Goal: Information Seeking & Learning: Stay updated

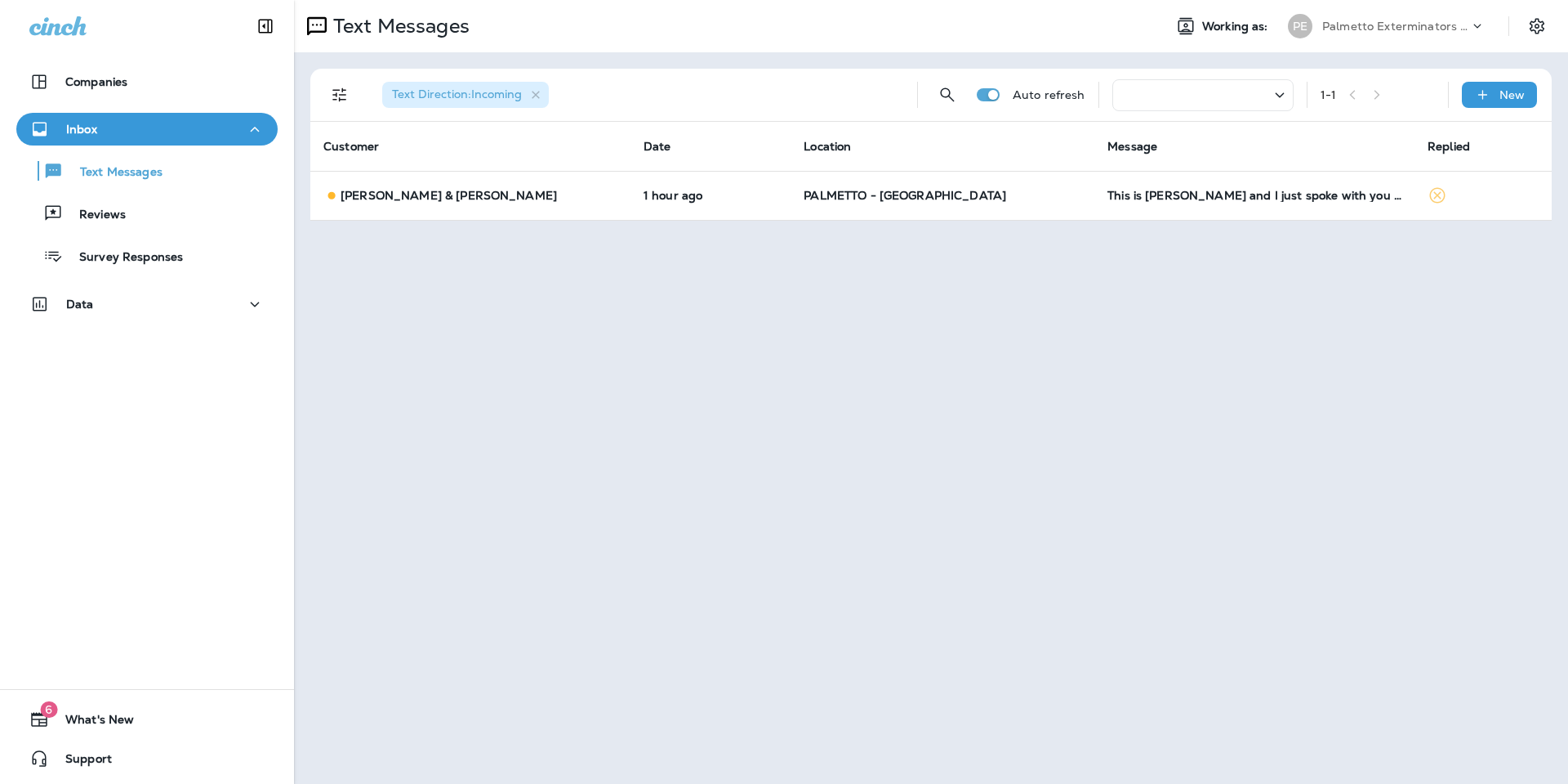
click at [1179, 94] on div at bounding box center [1203, 95] width 181 height 31
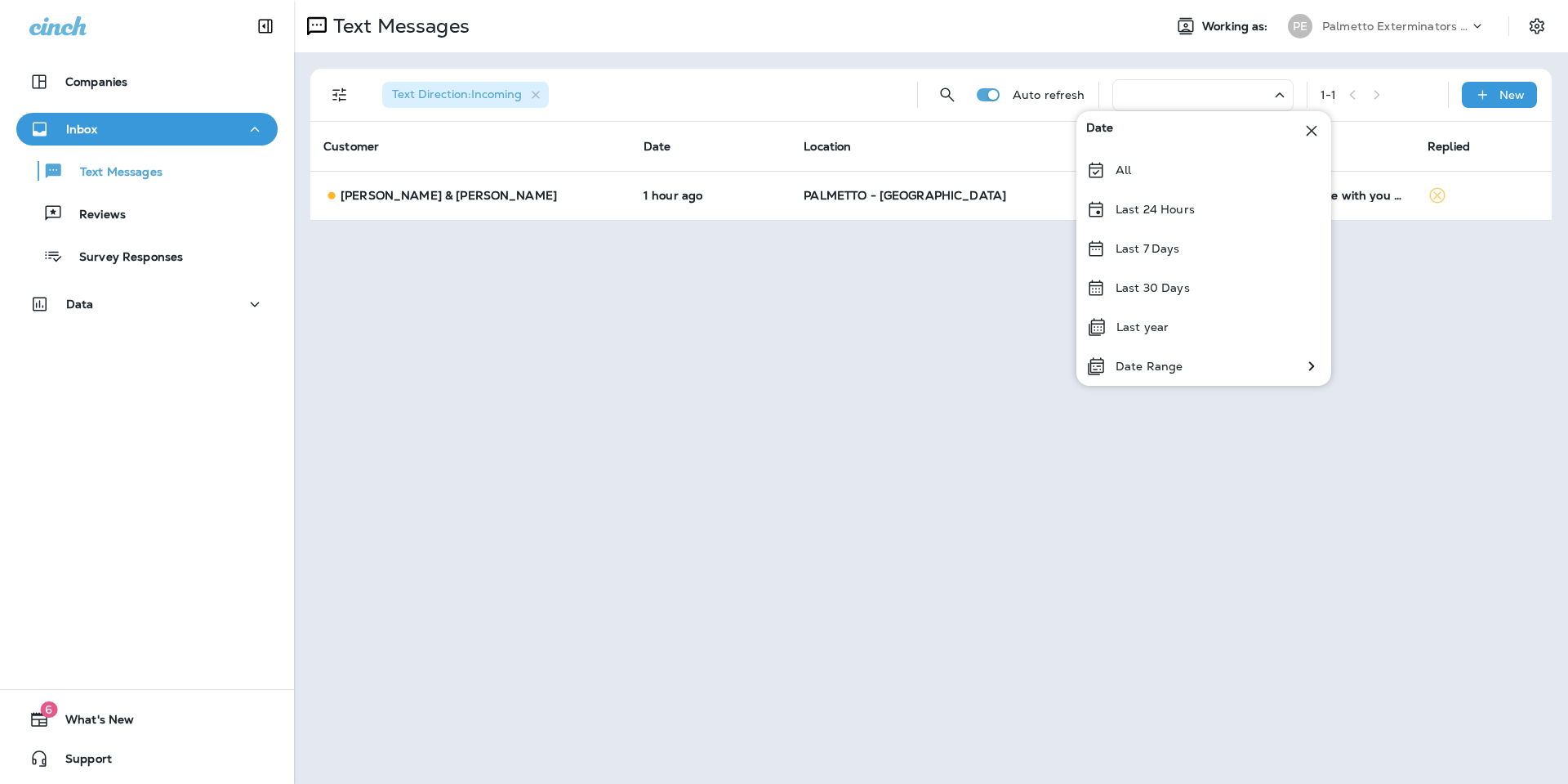
click at [1281, 95] on icon at bounding box center [1280, 94] width 20 height 21
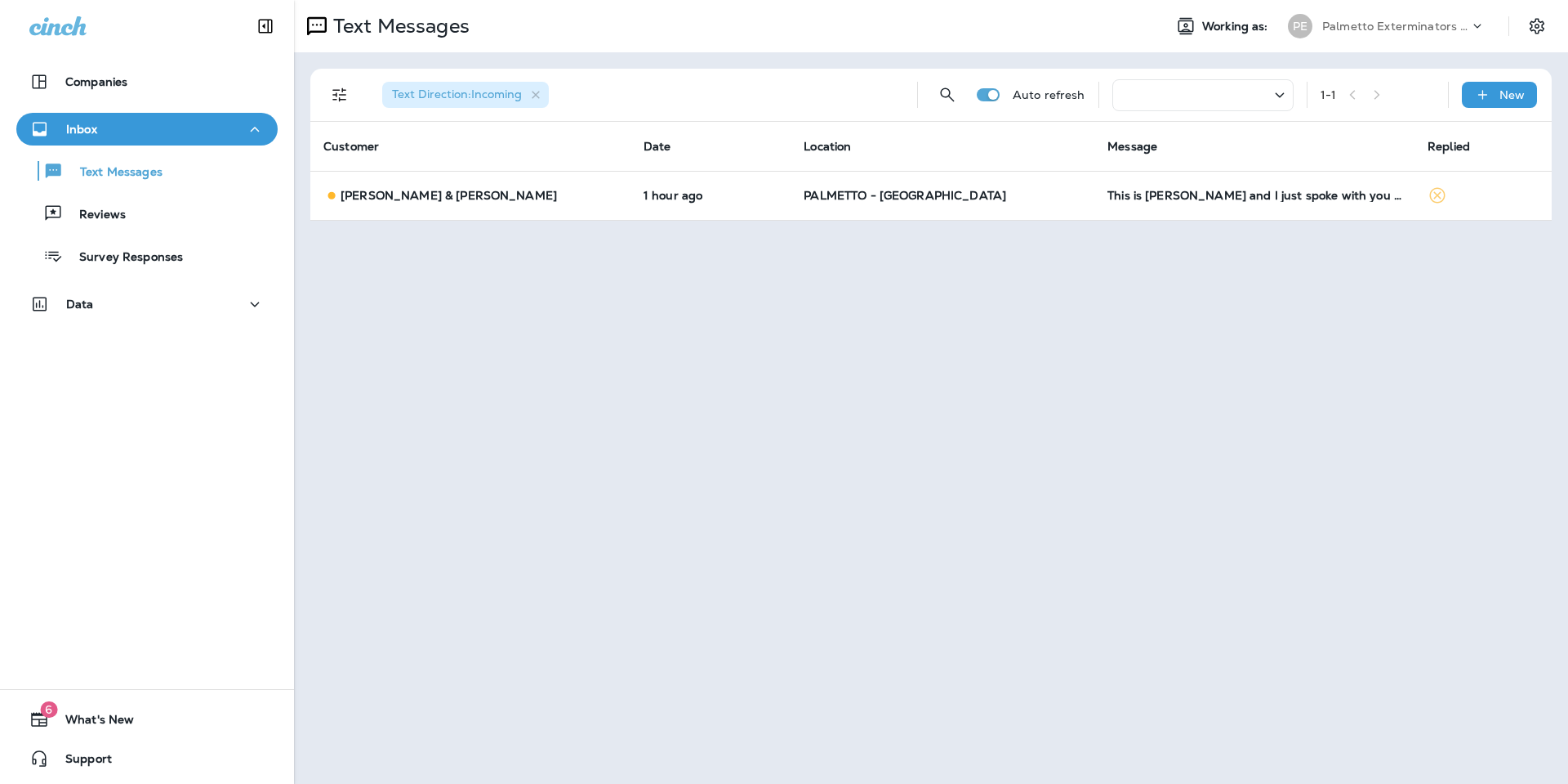
click at [1281, 95] on icon at bounding box center [1279, 94] width 9 height 5
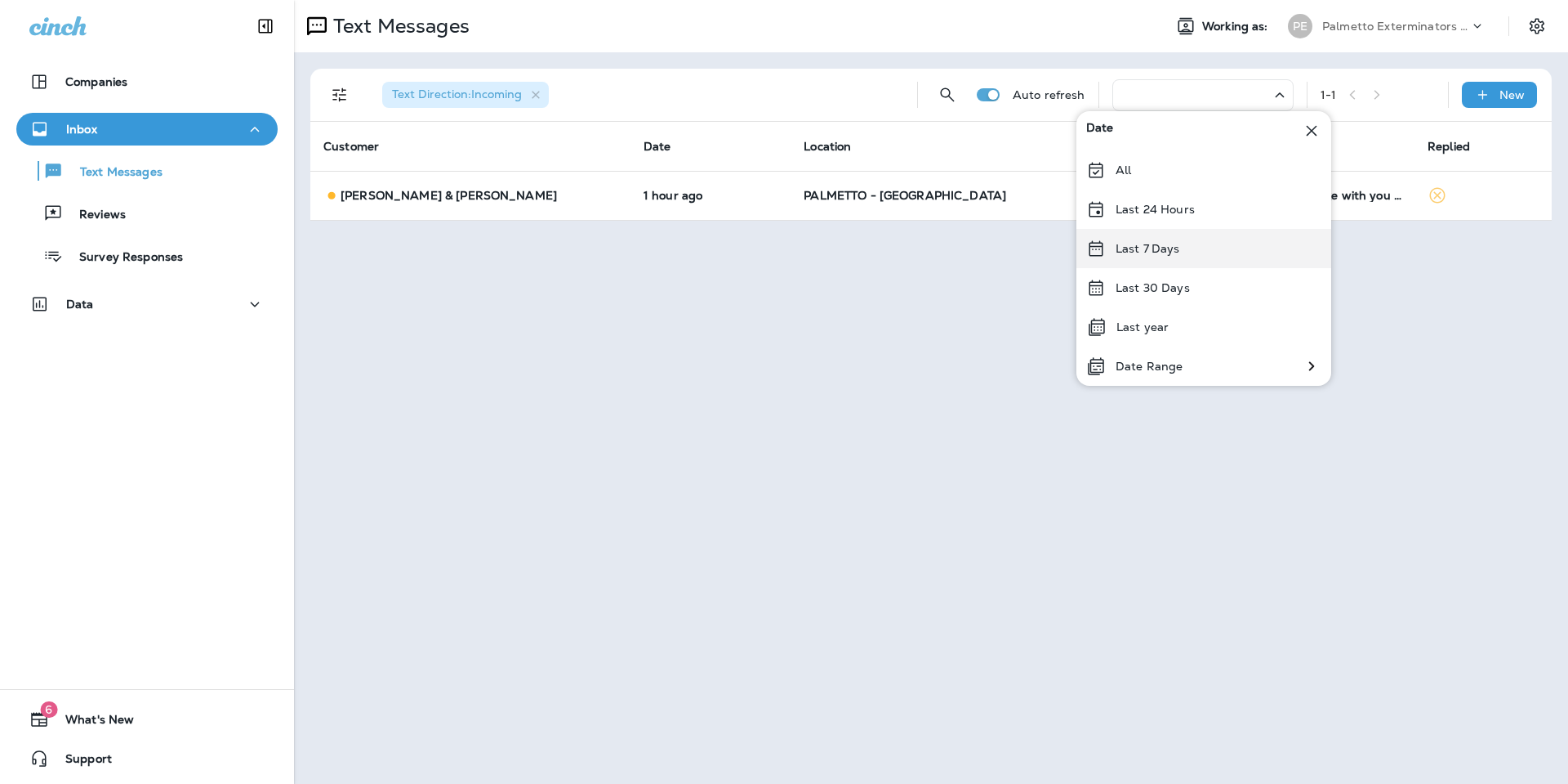
click at [1195, 252] on div "Last 7 Days" at bounding box center [1203, 249] width 255 height 39
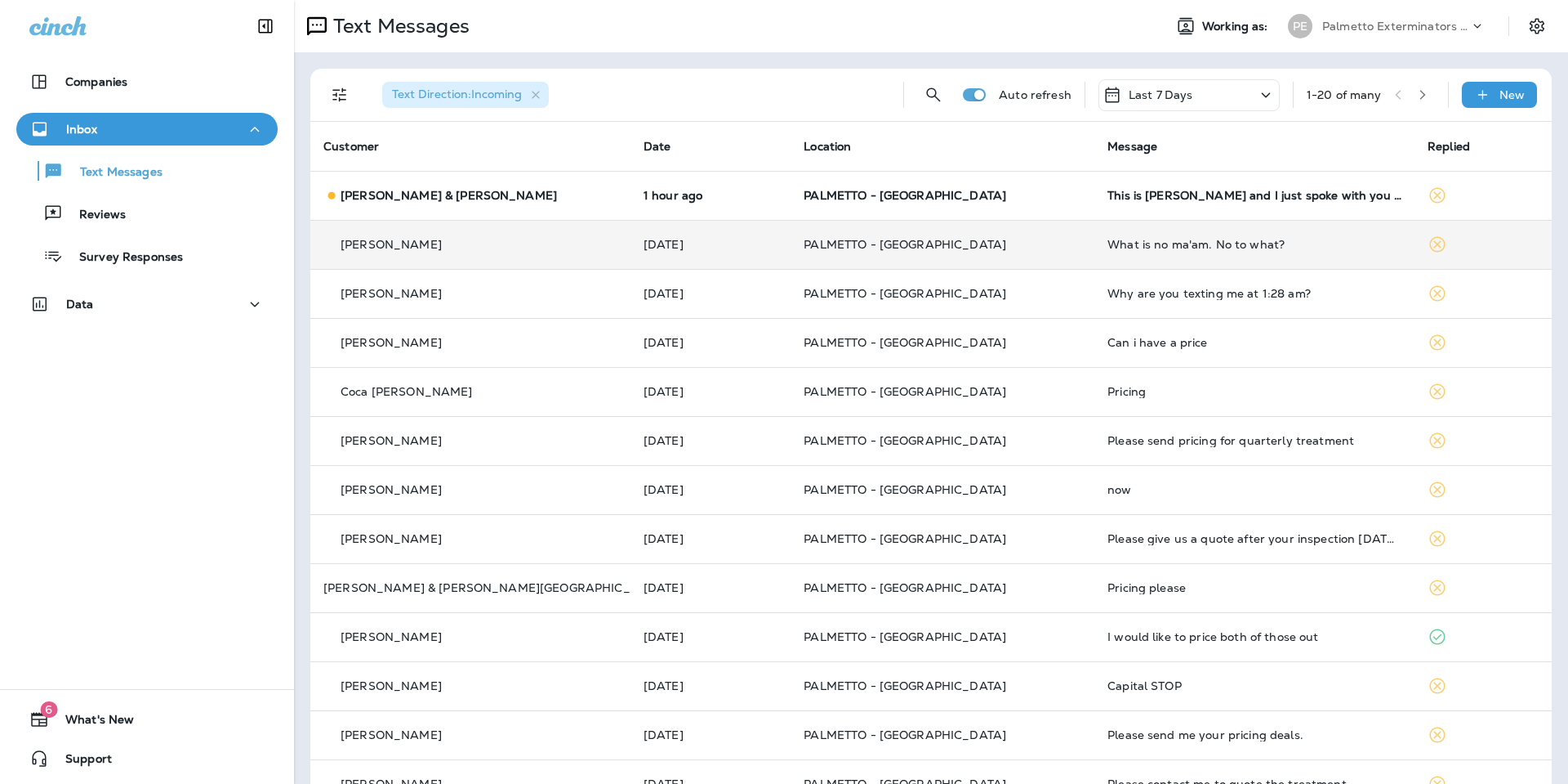
click at [1172, 253] on td "What is no ma'am. No to what?" at bounding box center [1254, 244] width 320 height 49
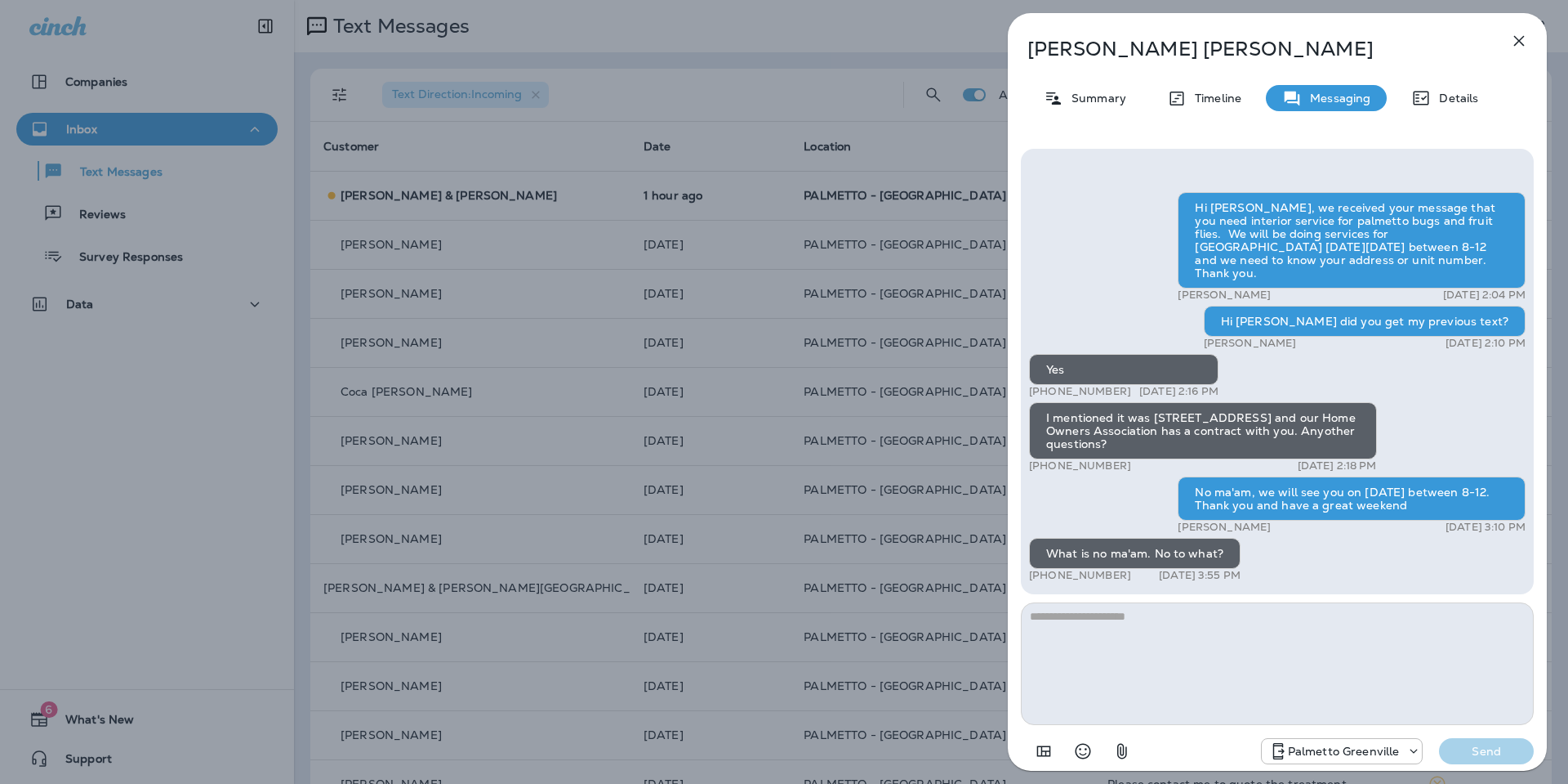
click at [1509, 43] on icon "button" at bounding box center [1519, 41] width 20 height 20
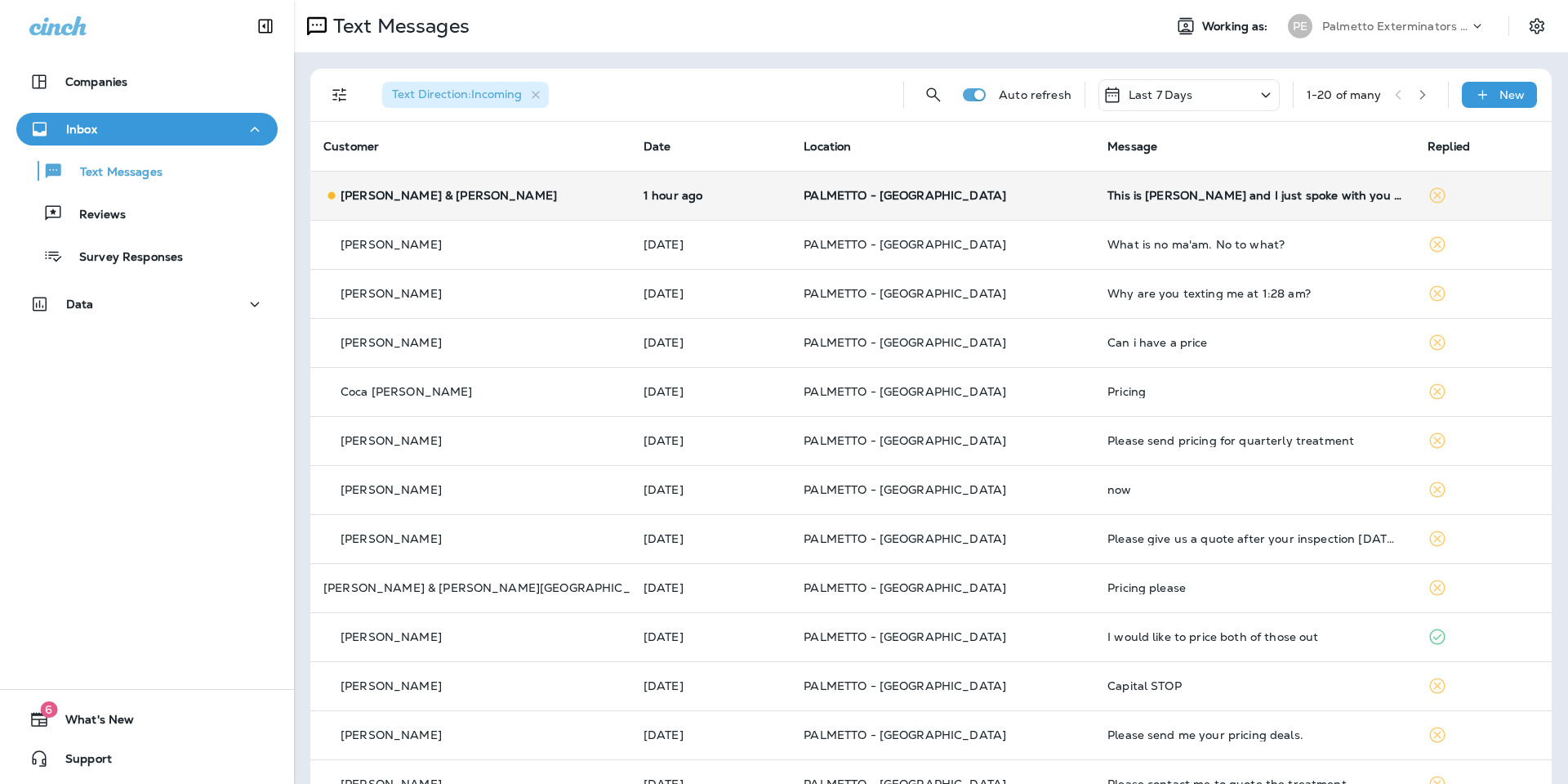
click at [723, 176] on td "1 hour ago" at bounding box center [710, 196] width 160 height 49
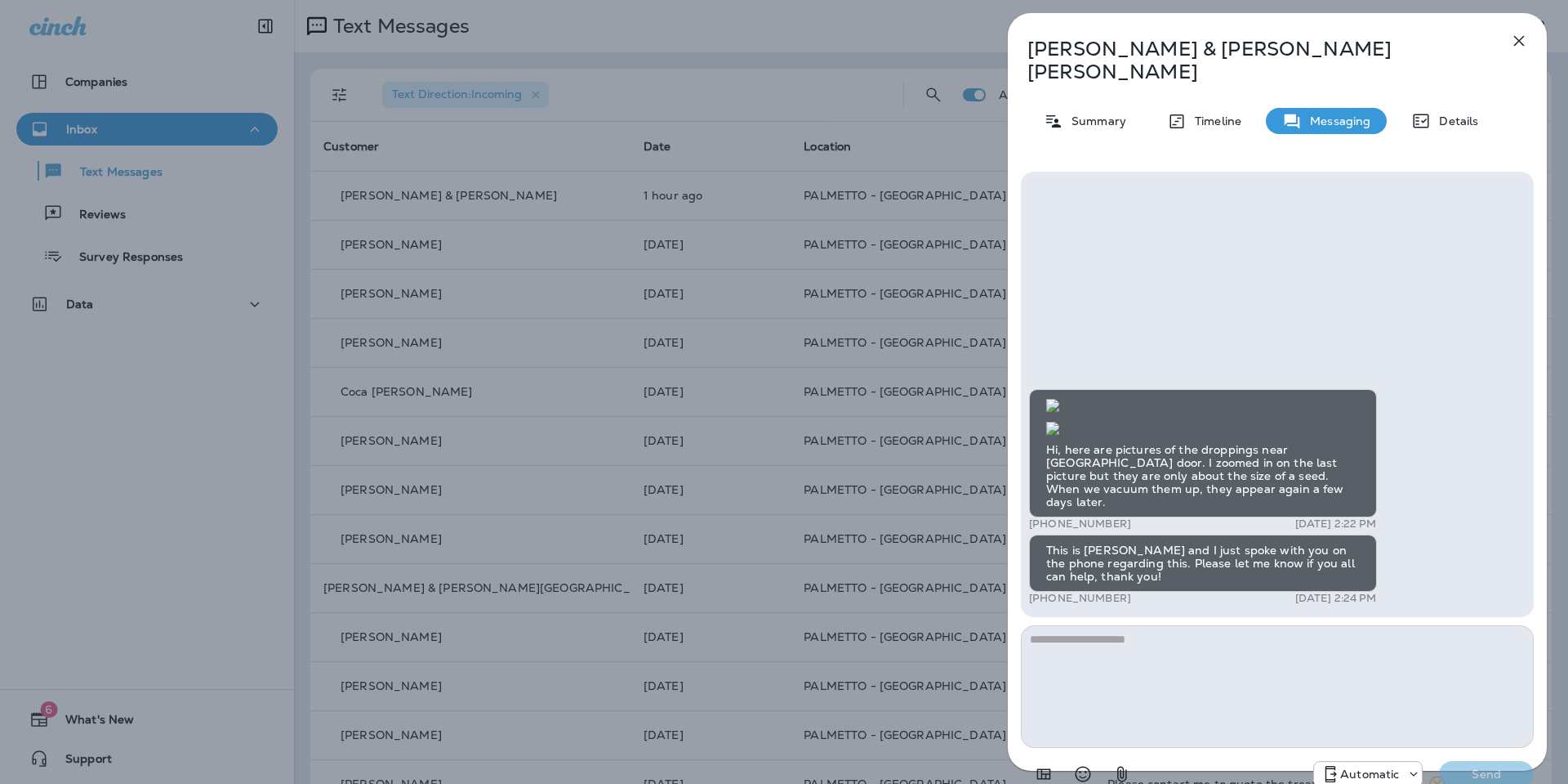
click at [1509, 44] on icon "button" at bounding box center [1519, 41] width 20 height 20
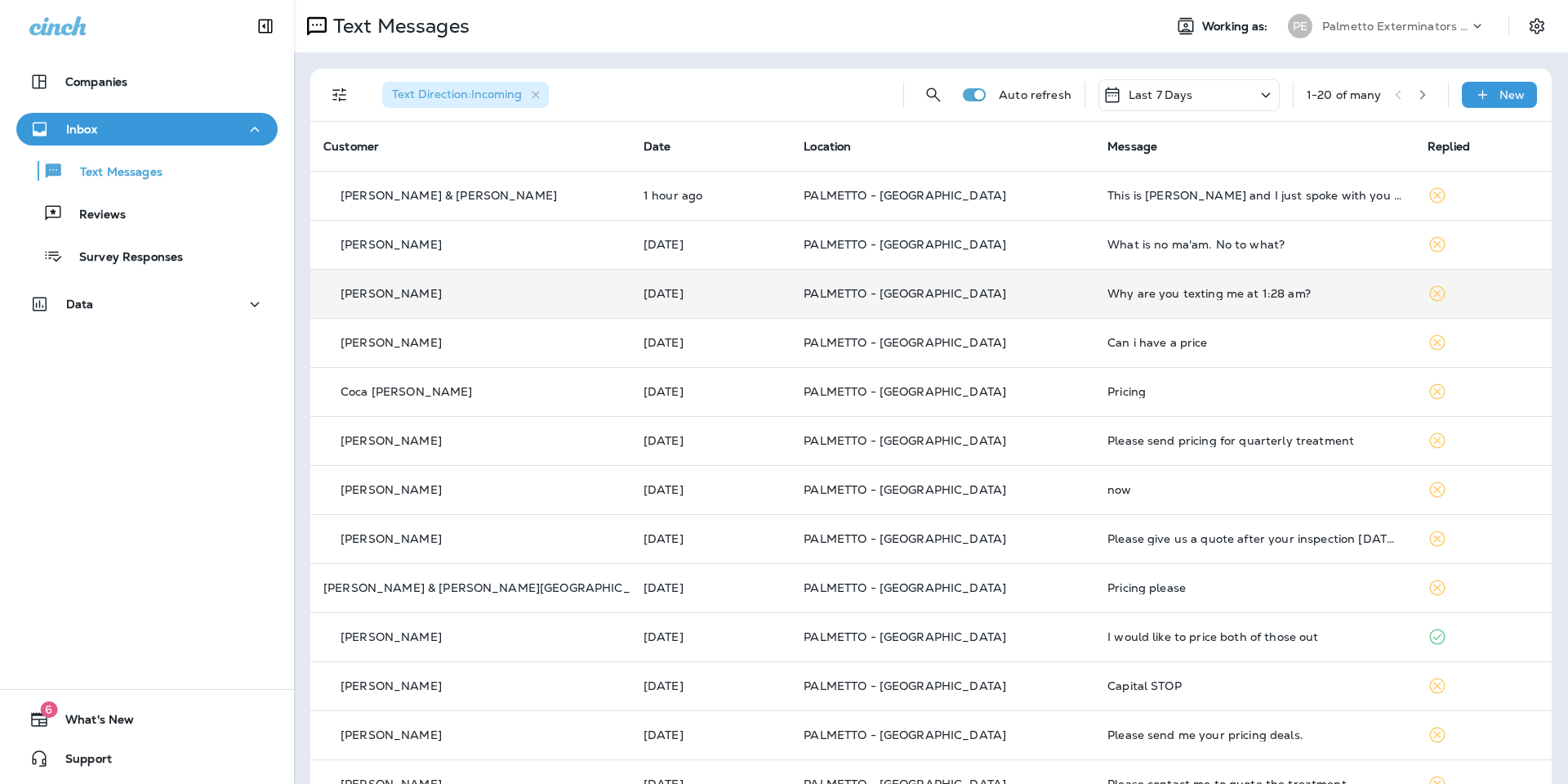
click at [1019, 291] on p "PALMETTO - [GEOGRAPHIC_DATA]" at bounding box center [943, 293] width 277 height 13
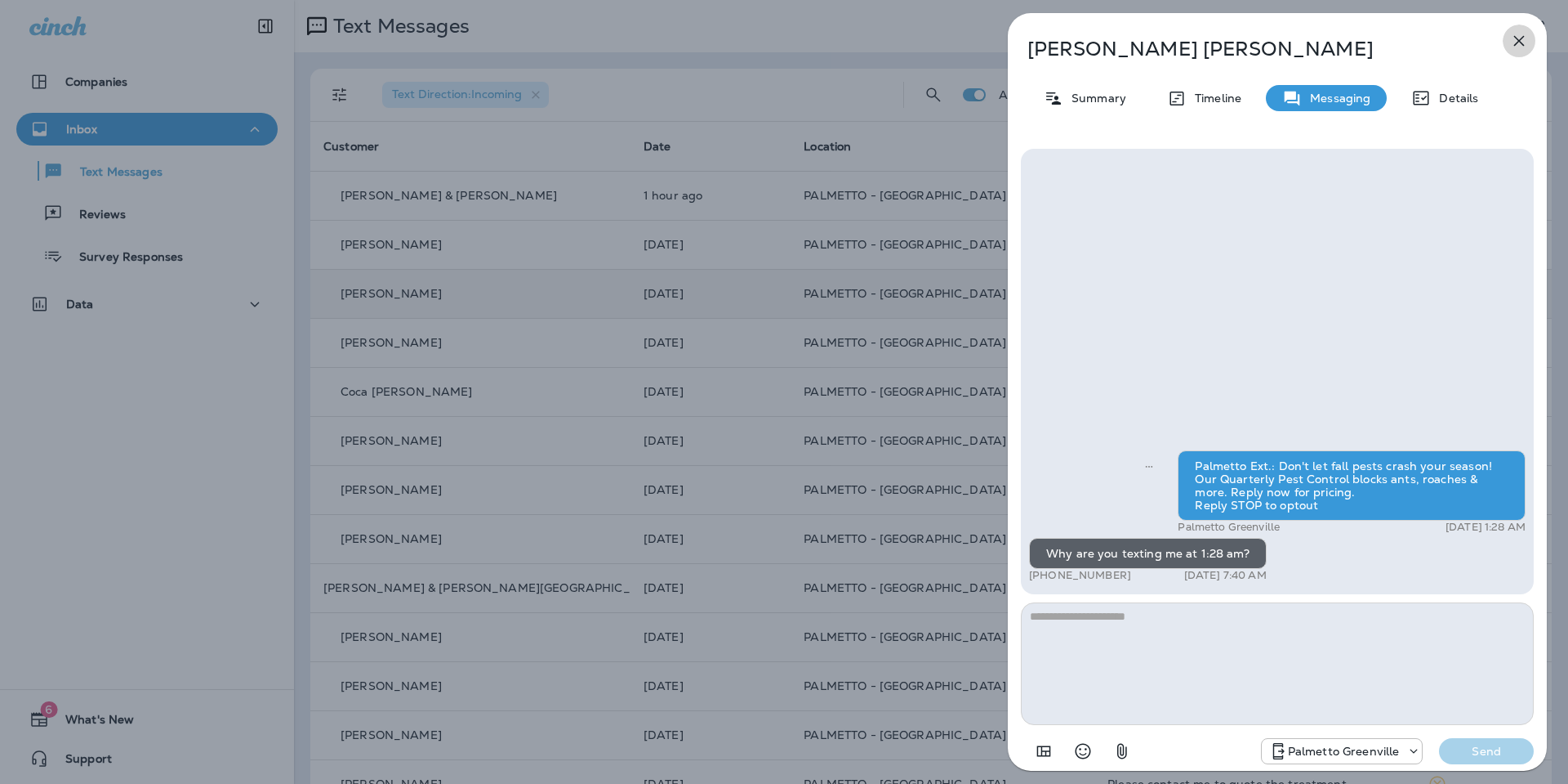
click at [1509, 51] on icon "button" at bounding box center [1519, 41] width 20 height 20
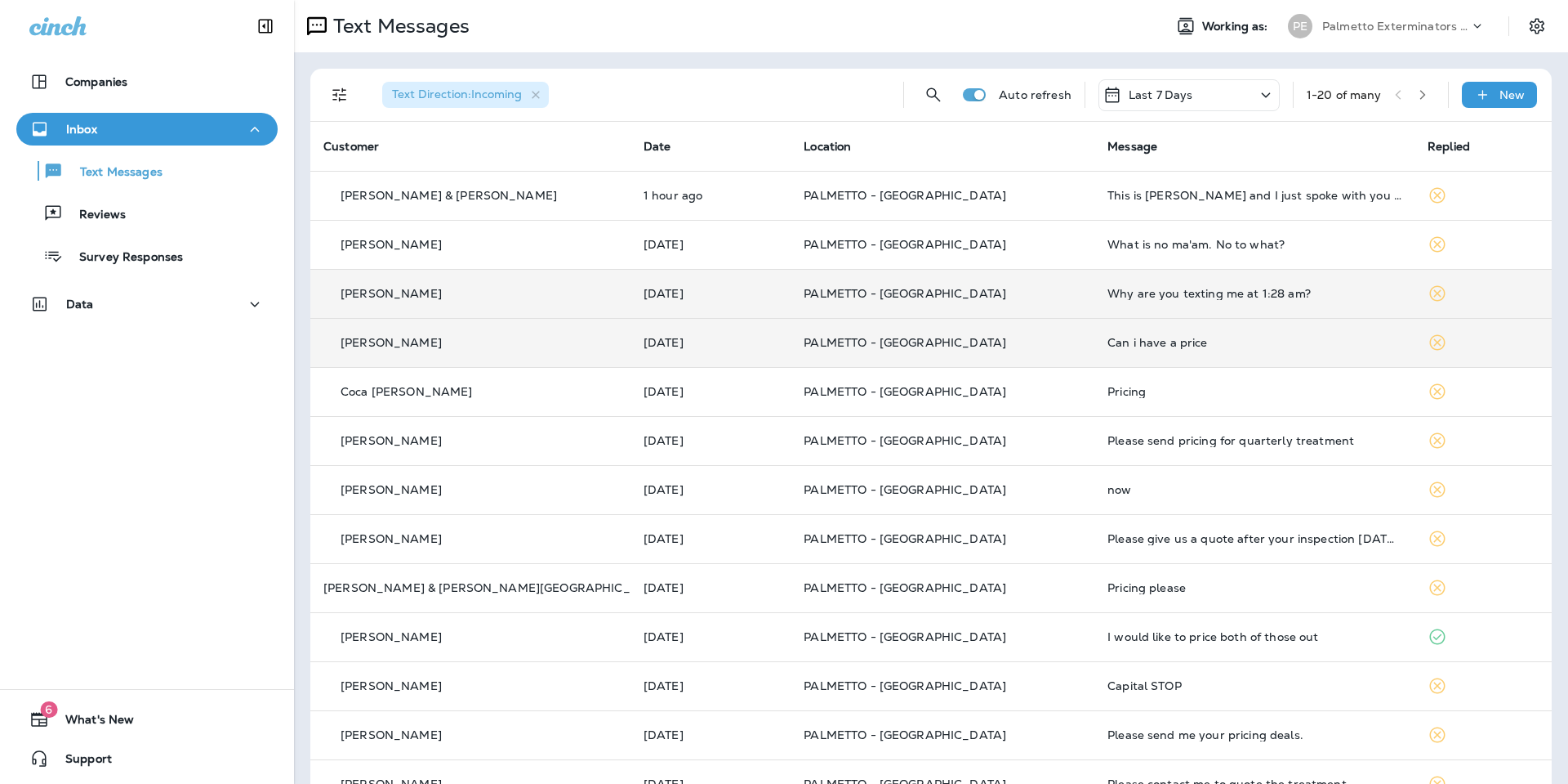
click at [974, 350] on td "PALMETTO - [GEOGRAPHIC_DATA]" at bounding box center [942, 342] width 304 height 49
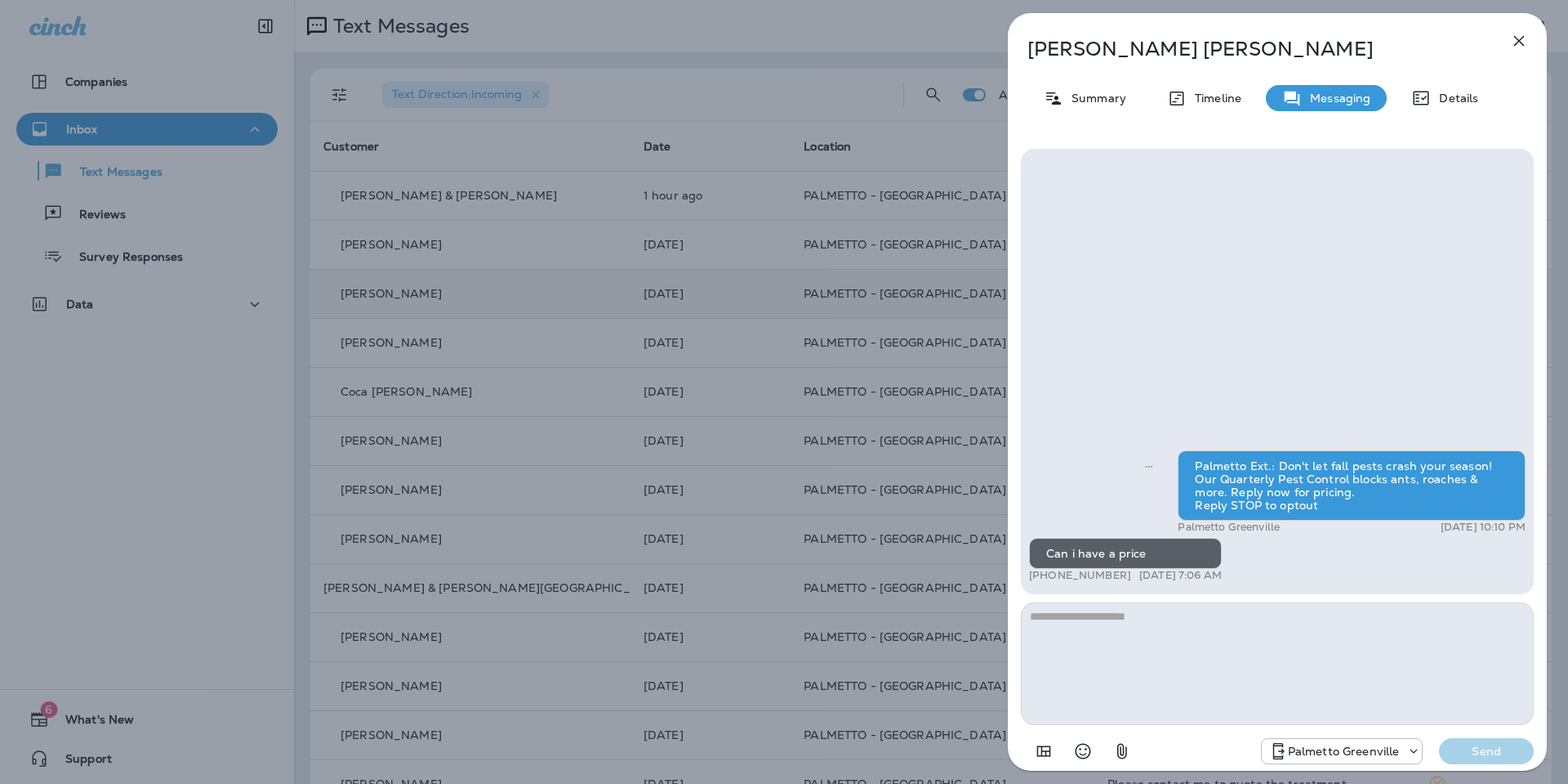
click at [1512, 49] on icon "button" at bounding box center [1519, 41] width 20 height 20
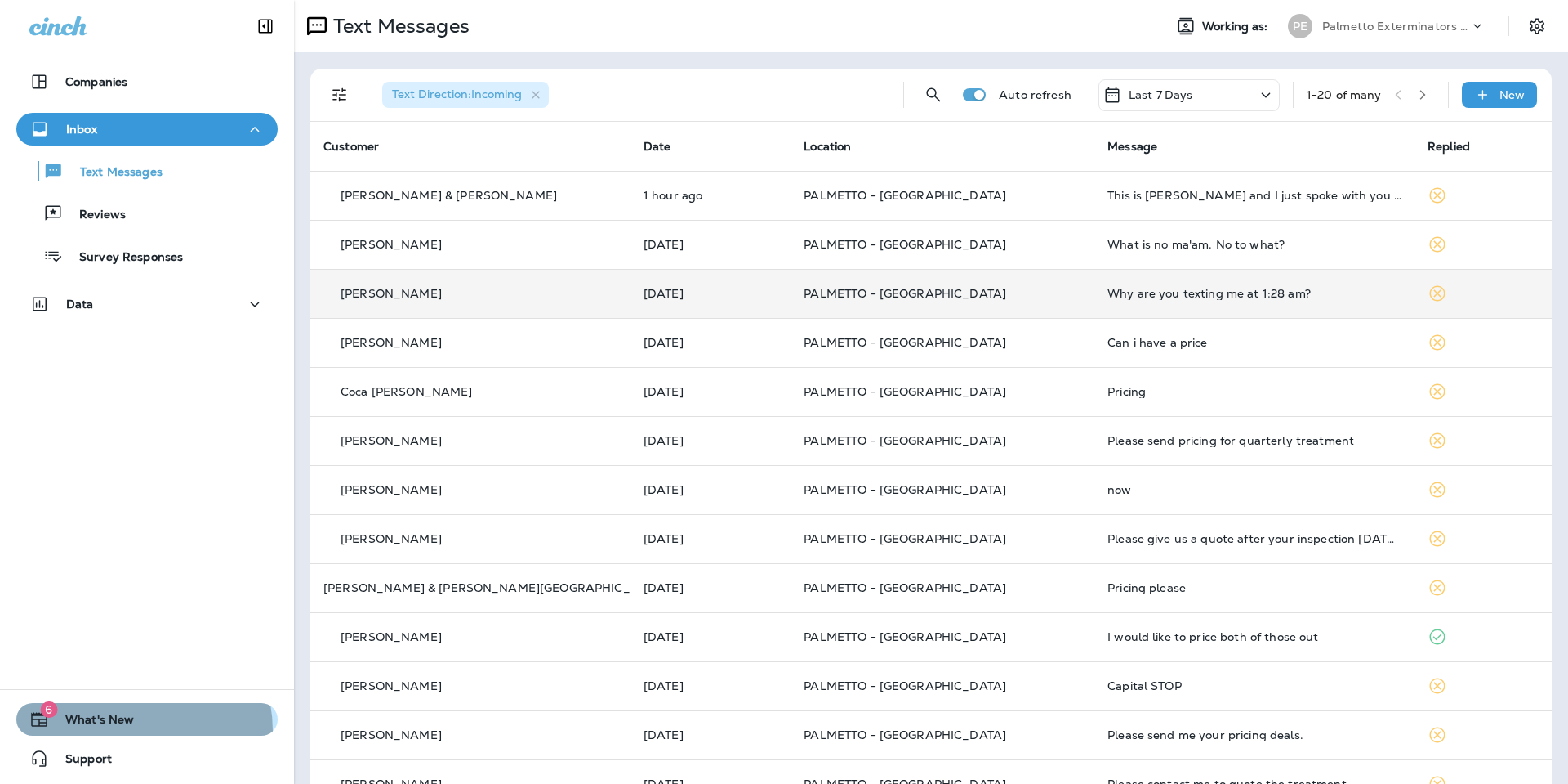
click at [124, 731] on span "What's New" at bounding box center [91, 722] width 85 height 20
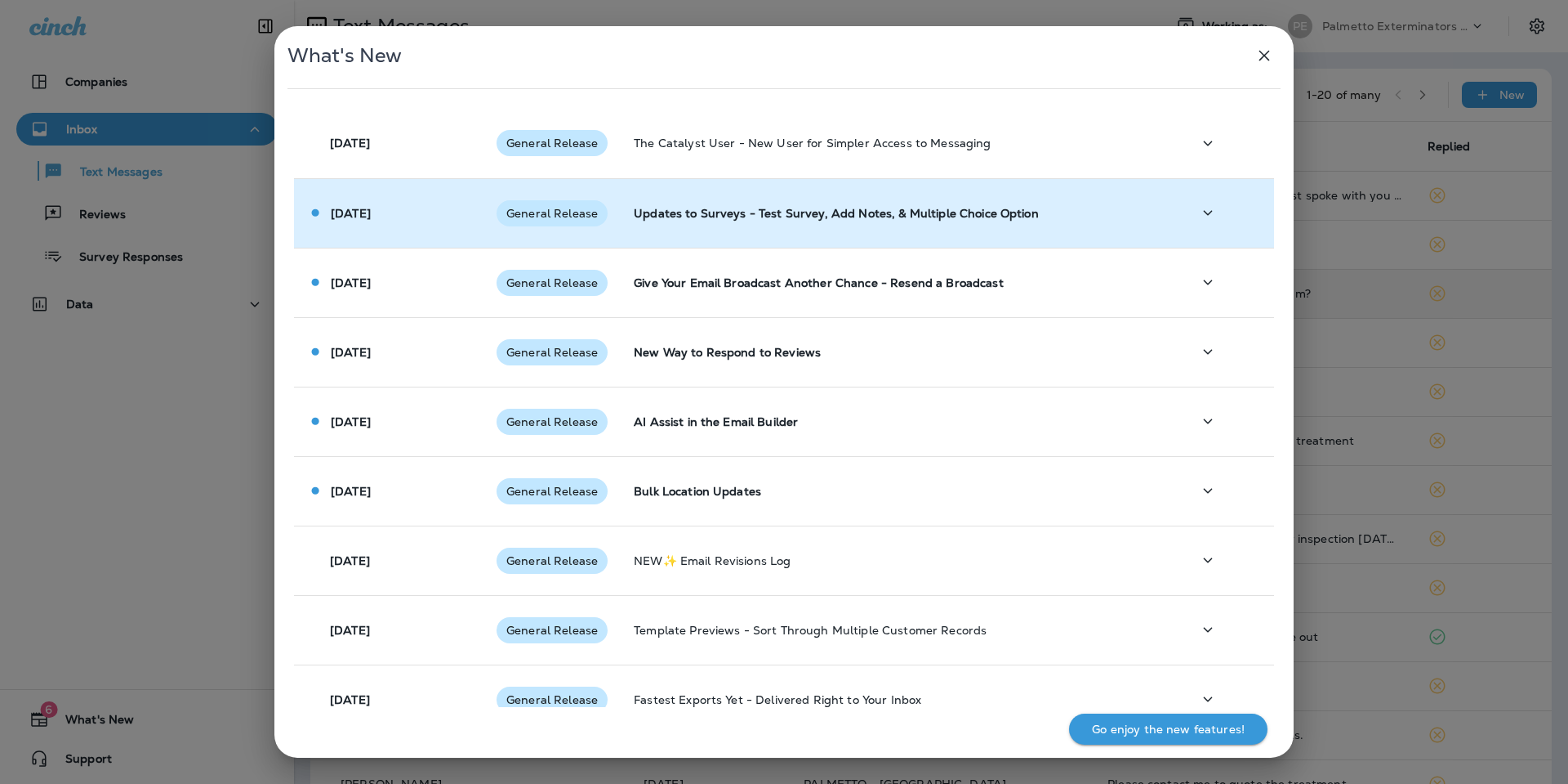
click at [1195, 234] on td at bounding box center [1226, 212] width 95 height 70
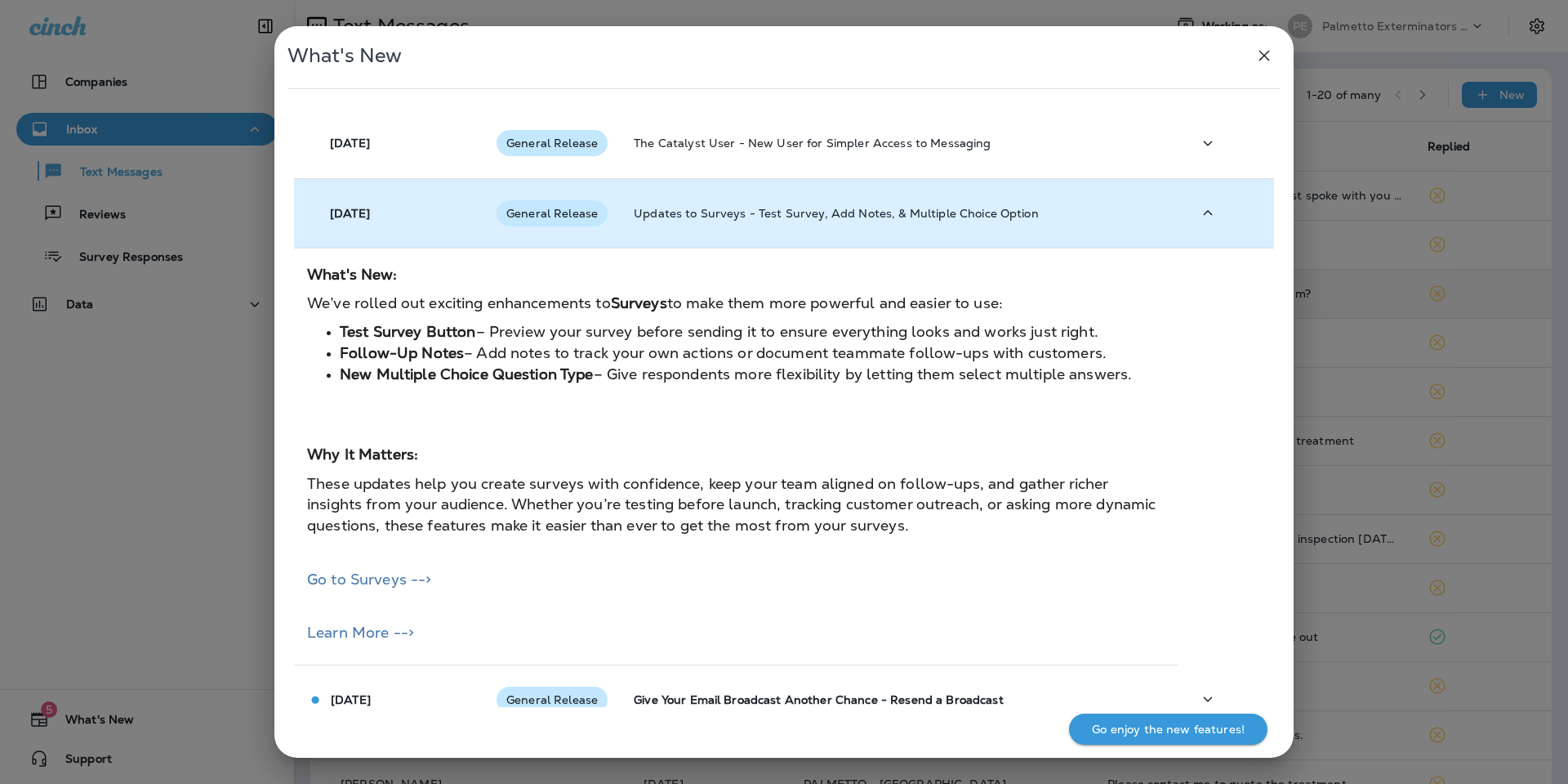
click at [1195, 229] on td at bounding box center [1226, 212] width 95 height 70
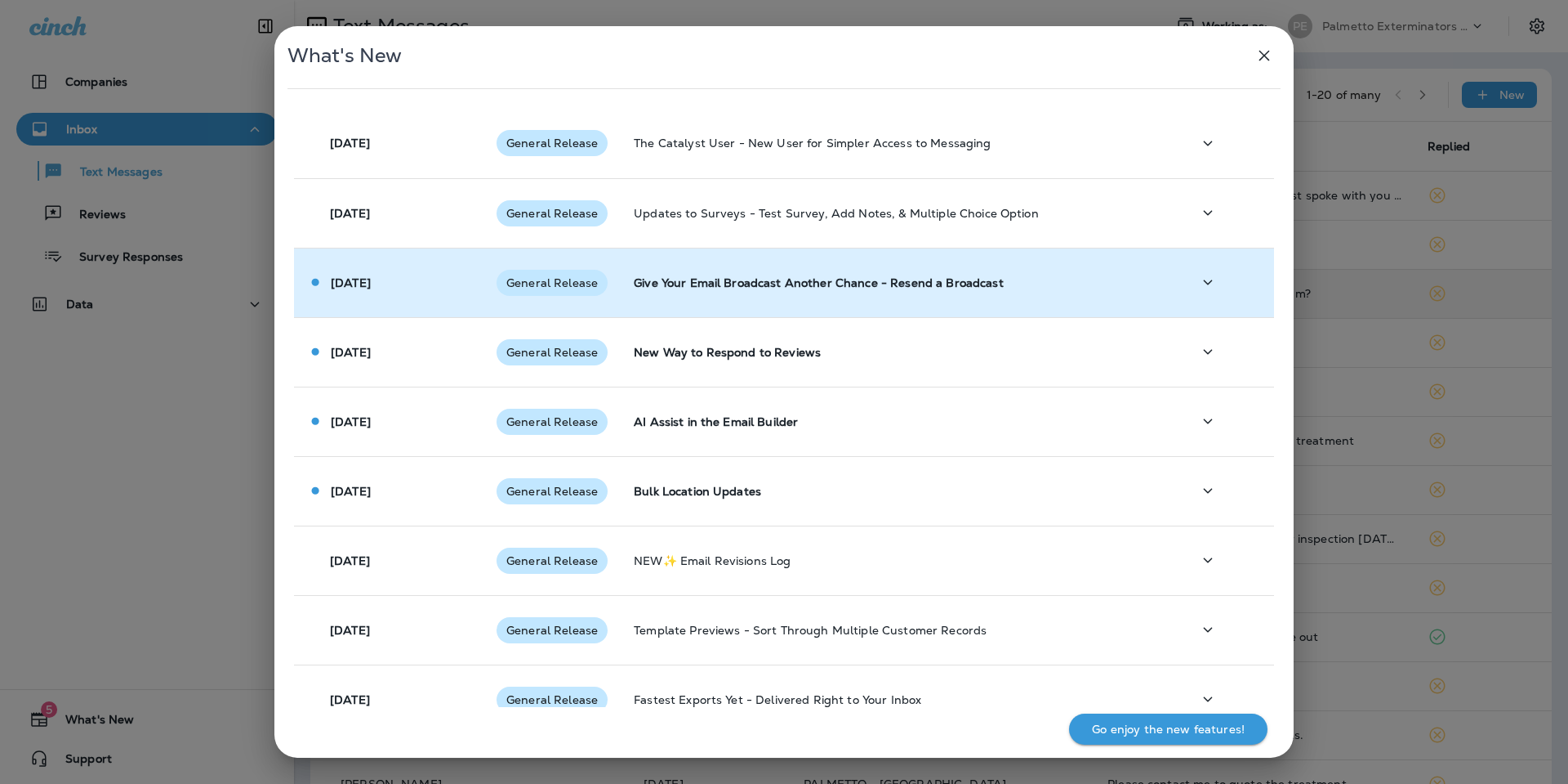
click at [1043, 279] on p "Give Your Email Broadcast Another Chance - Resend a Broadcast" at bounding box center [900, 282] width 532 height 13
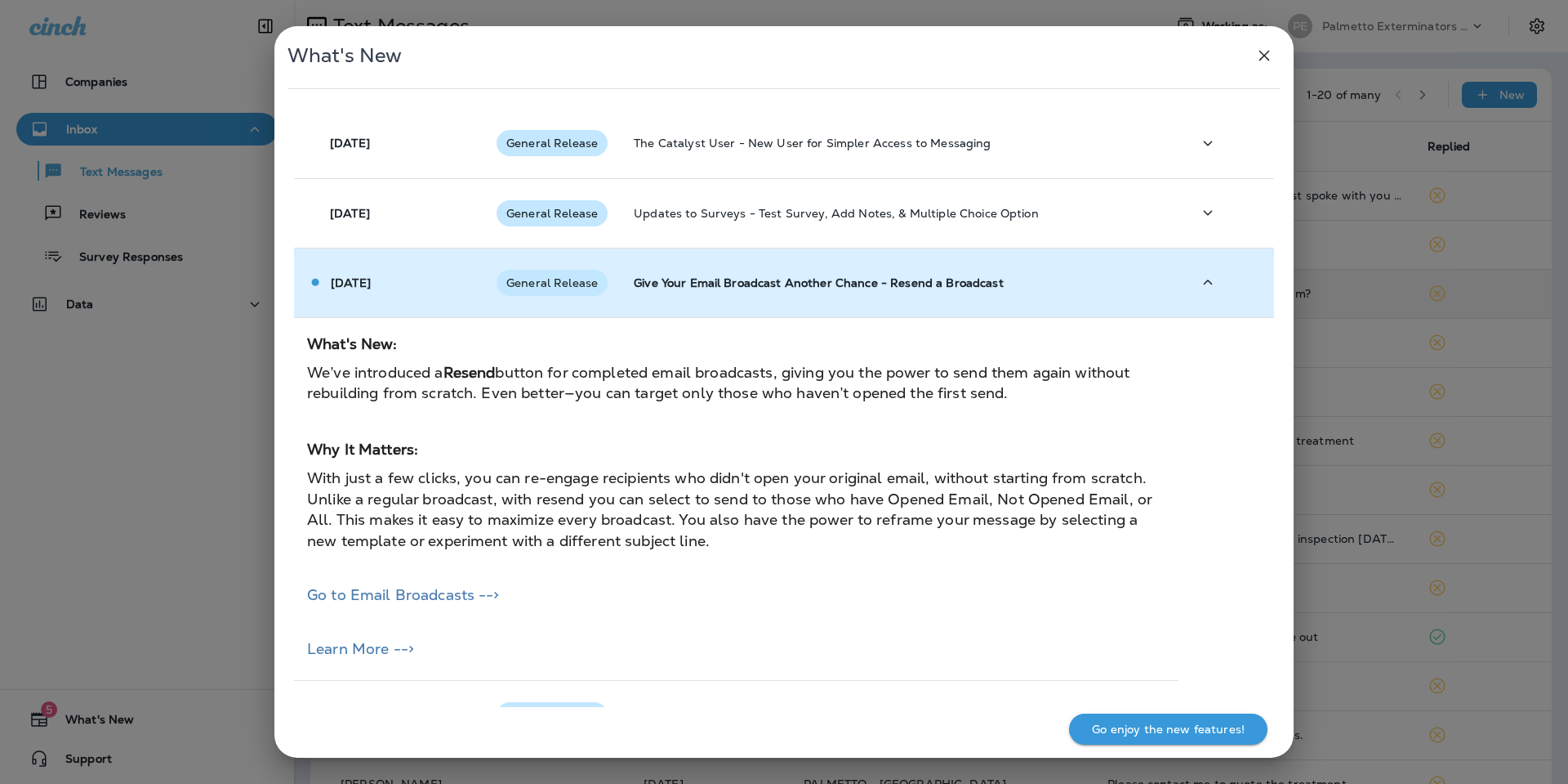
click at [1043, 279] on p "Give Your Email Broadcast Another Chance - Resend a Broadcast" at bounding box center [900, 282] width 532 height 13
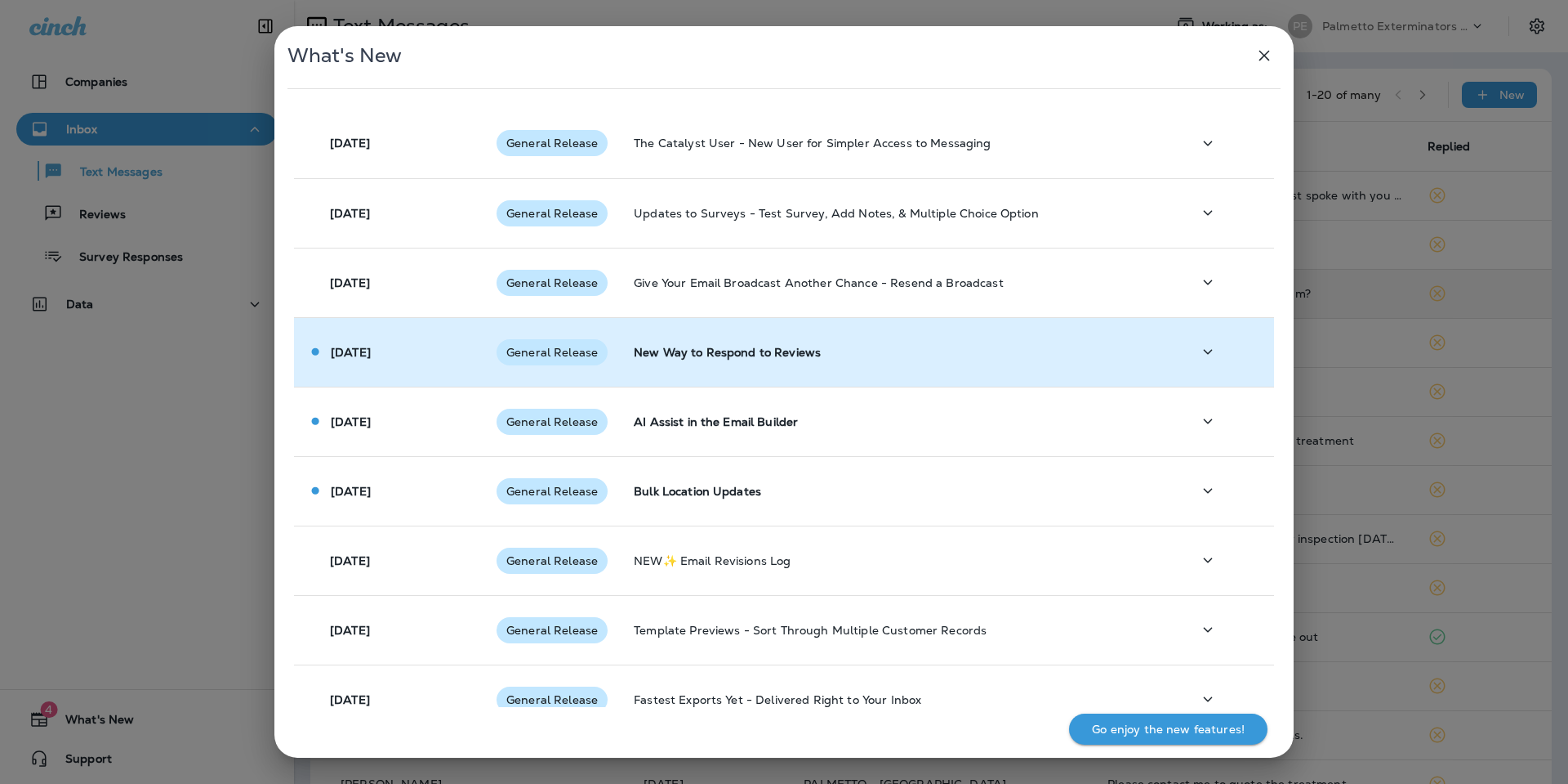
click at [939, 358] on p "New Way to Respond to Reviews" at bounding box center [900, 351] width 532 height 13
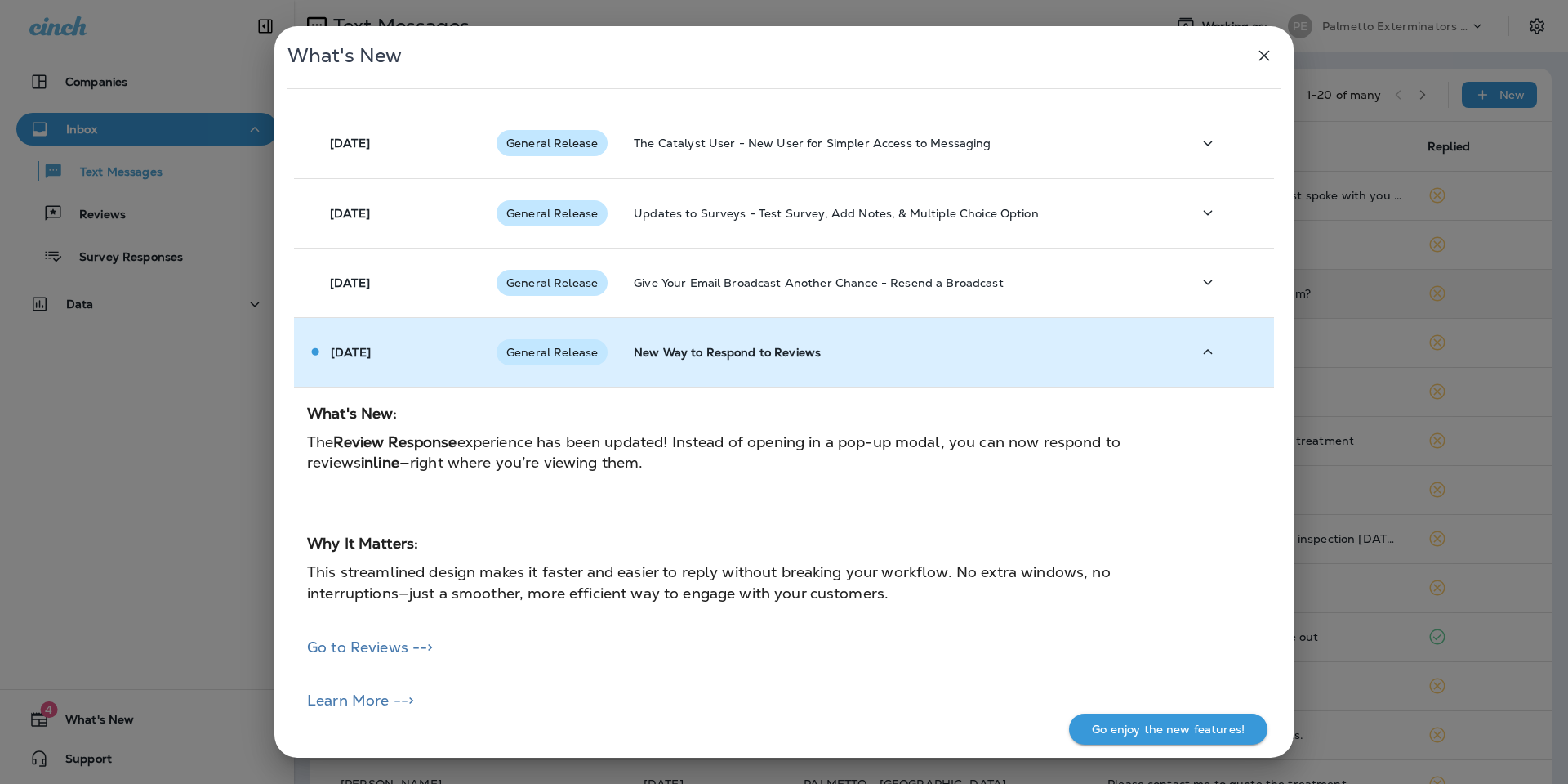
click at [939, 358] on p "New Way to Respond to Reviews" at bounding box center [900, 351] width 532 height 13
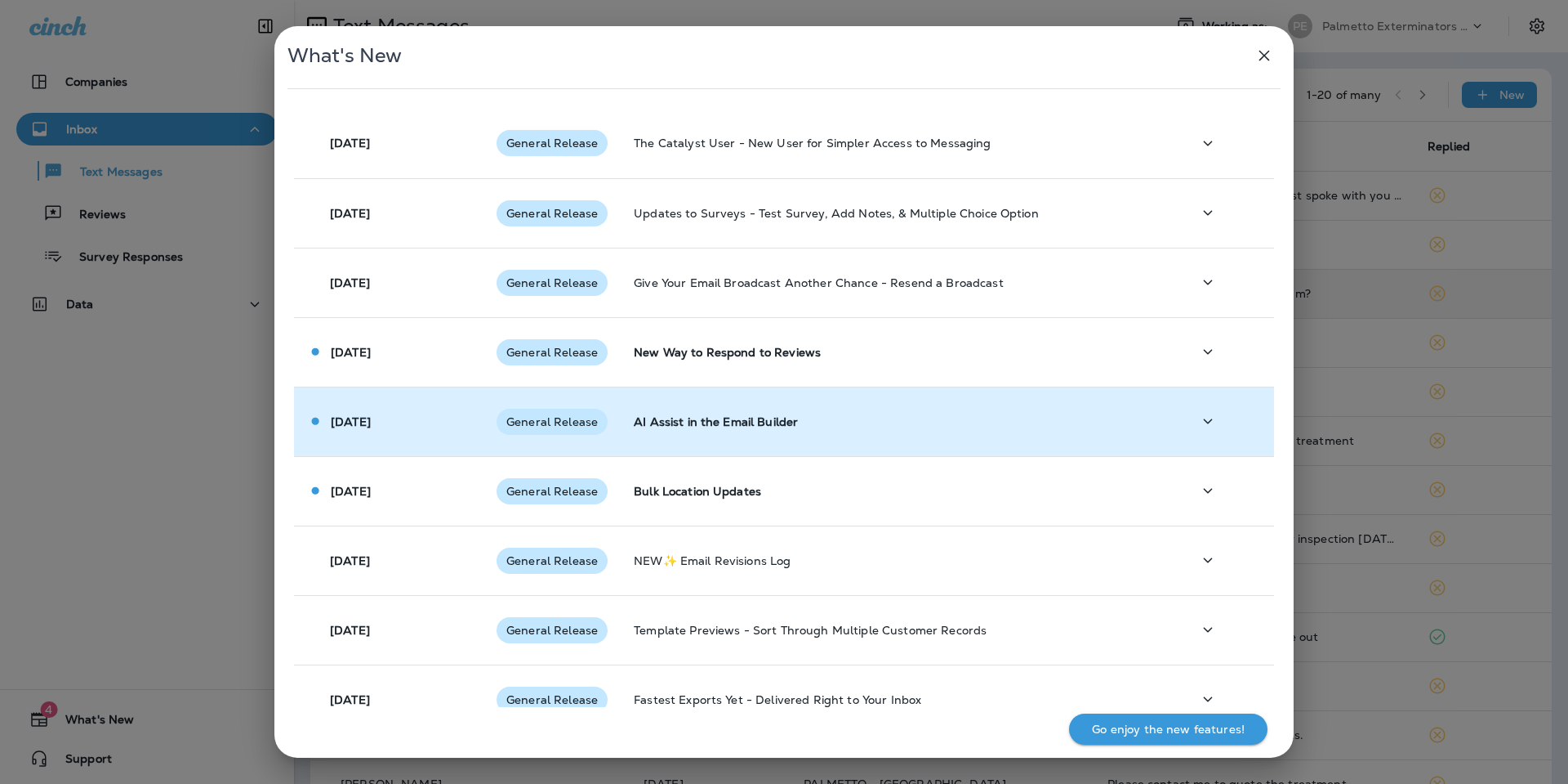
click at [905, 428] on td "AI Assist in the Email Builder" at bounding box center [899, 421] width 557 height 70
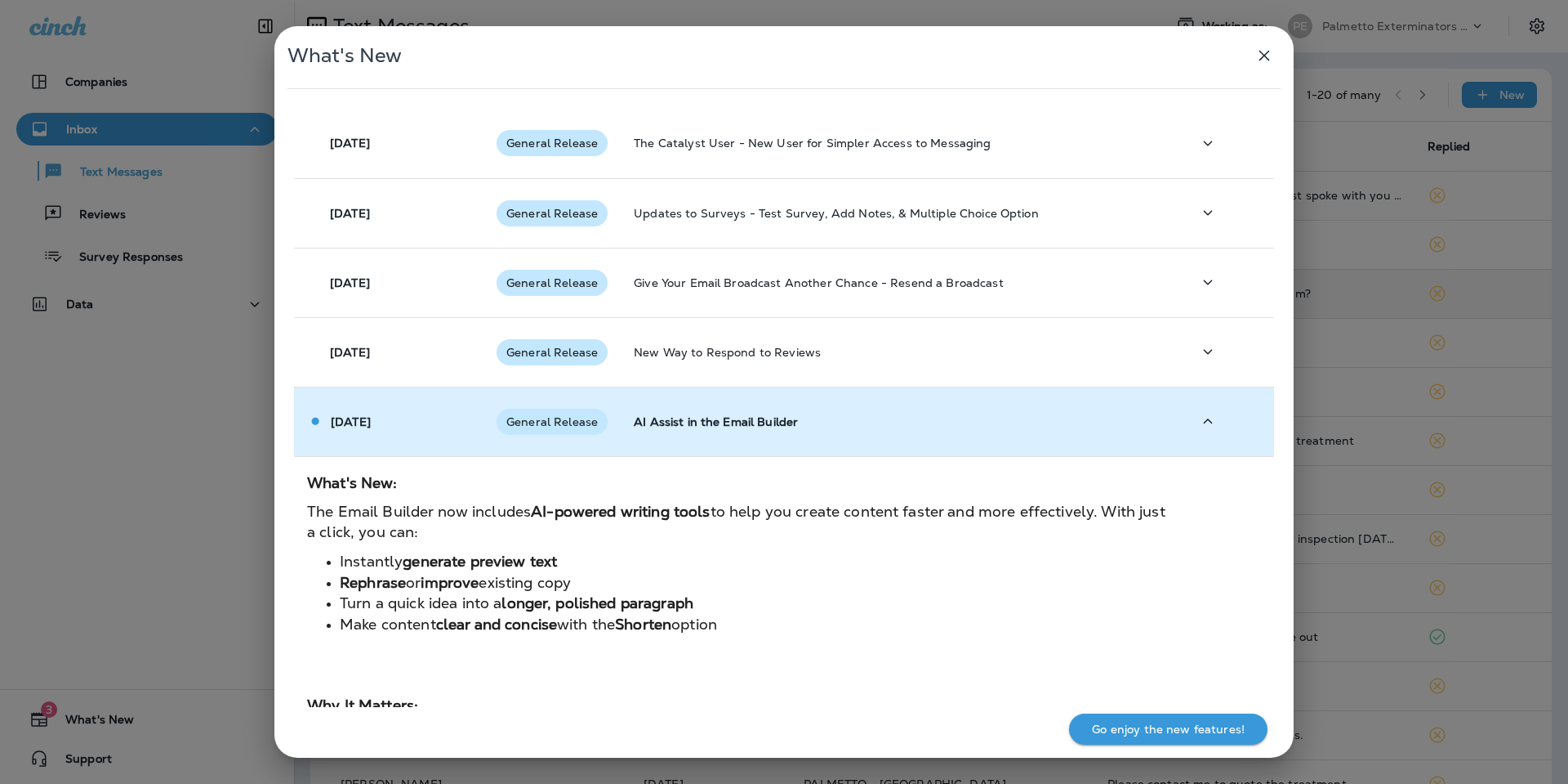
click at [905, 428] on td "AI Assist in the Email Builder" at bounding box center [899, 421] width 557 height 70
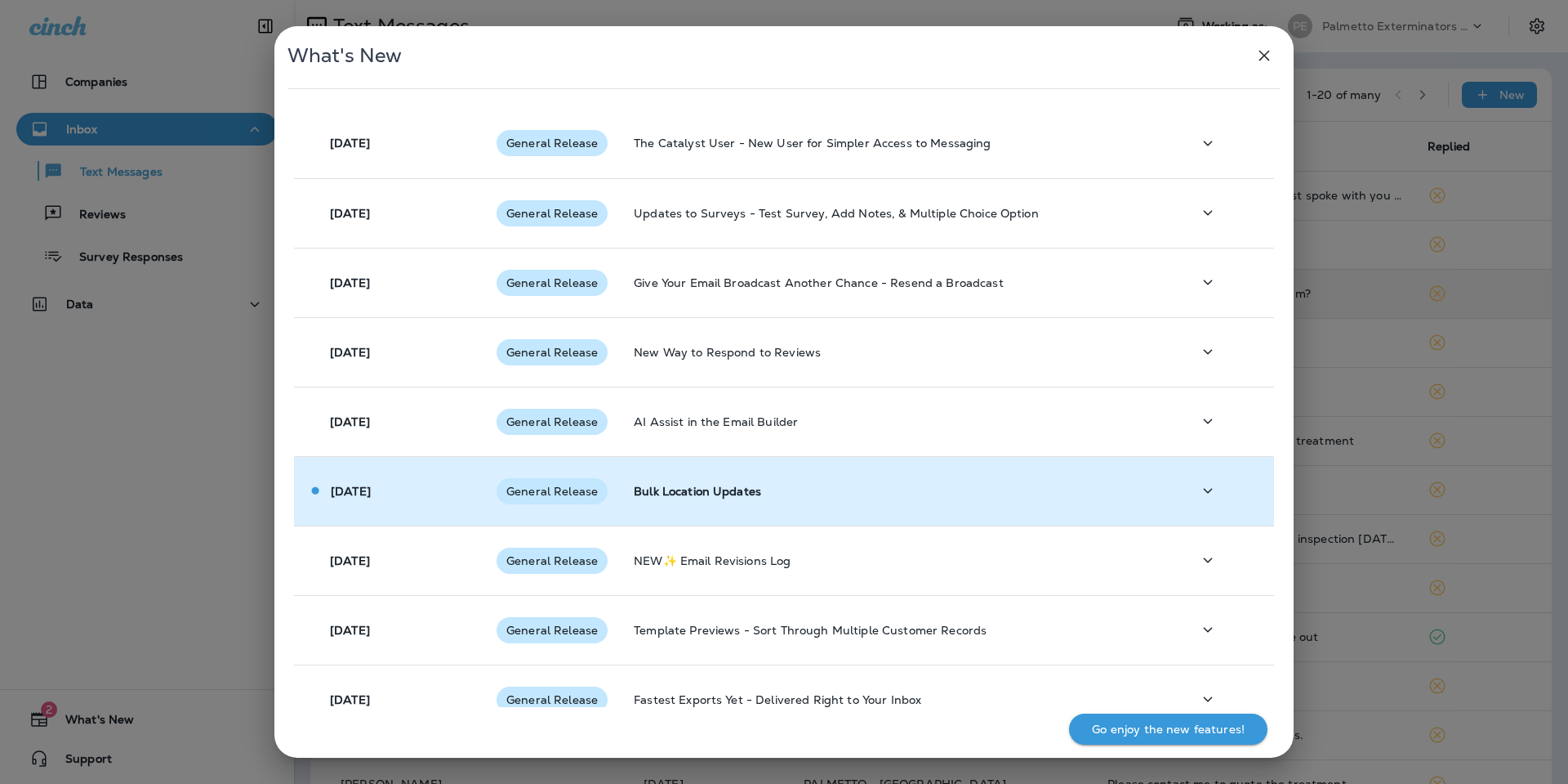
click at [1002, 513] on td "Bulk Location Updates" at bounding box center [899, 491] width 557 height 70
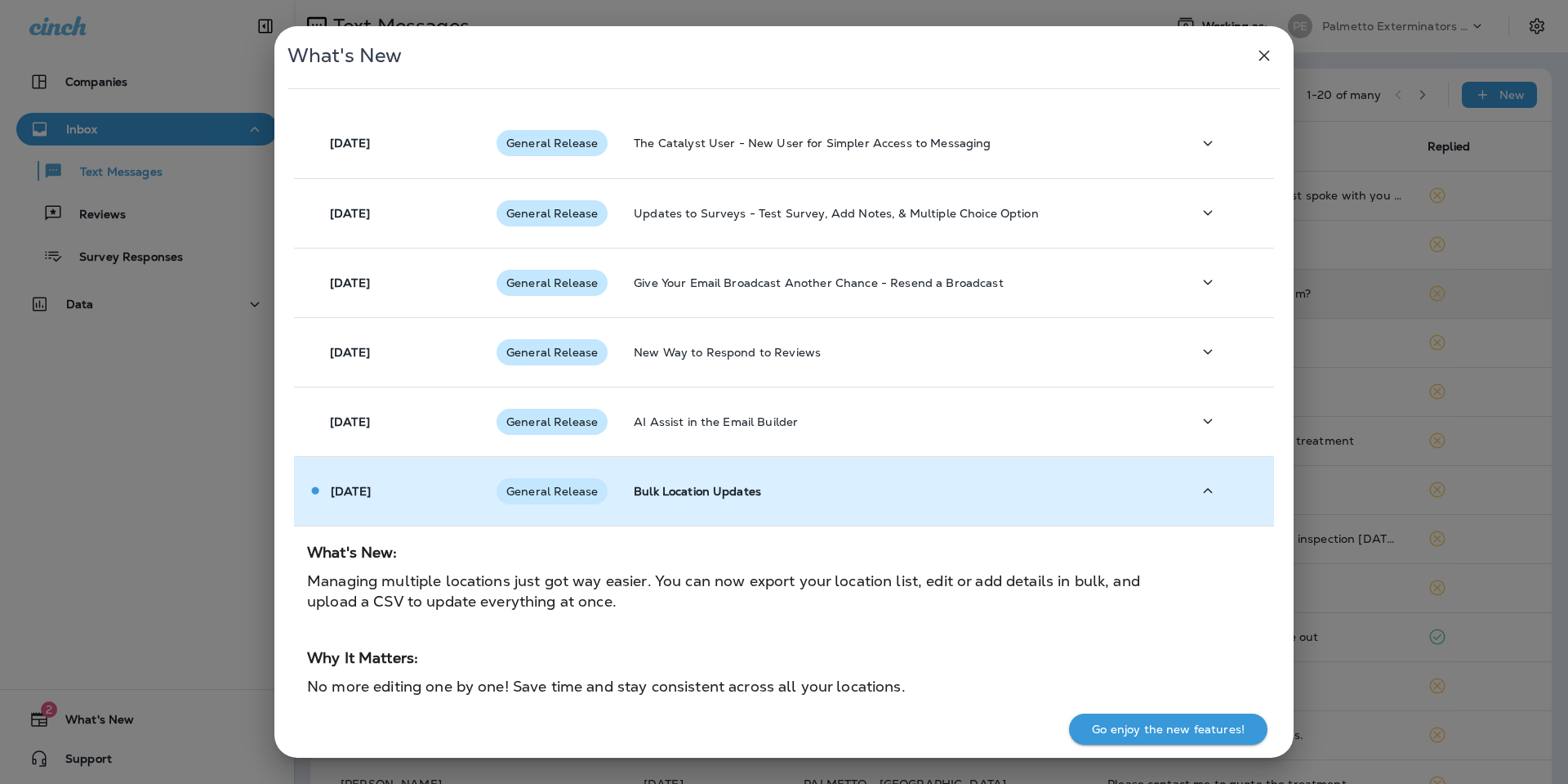
click at [1002, 512] on td "Bulk Location Updates" at bounding box center [899, 491] width 557 height 70
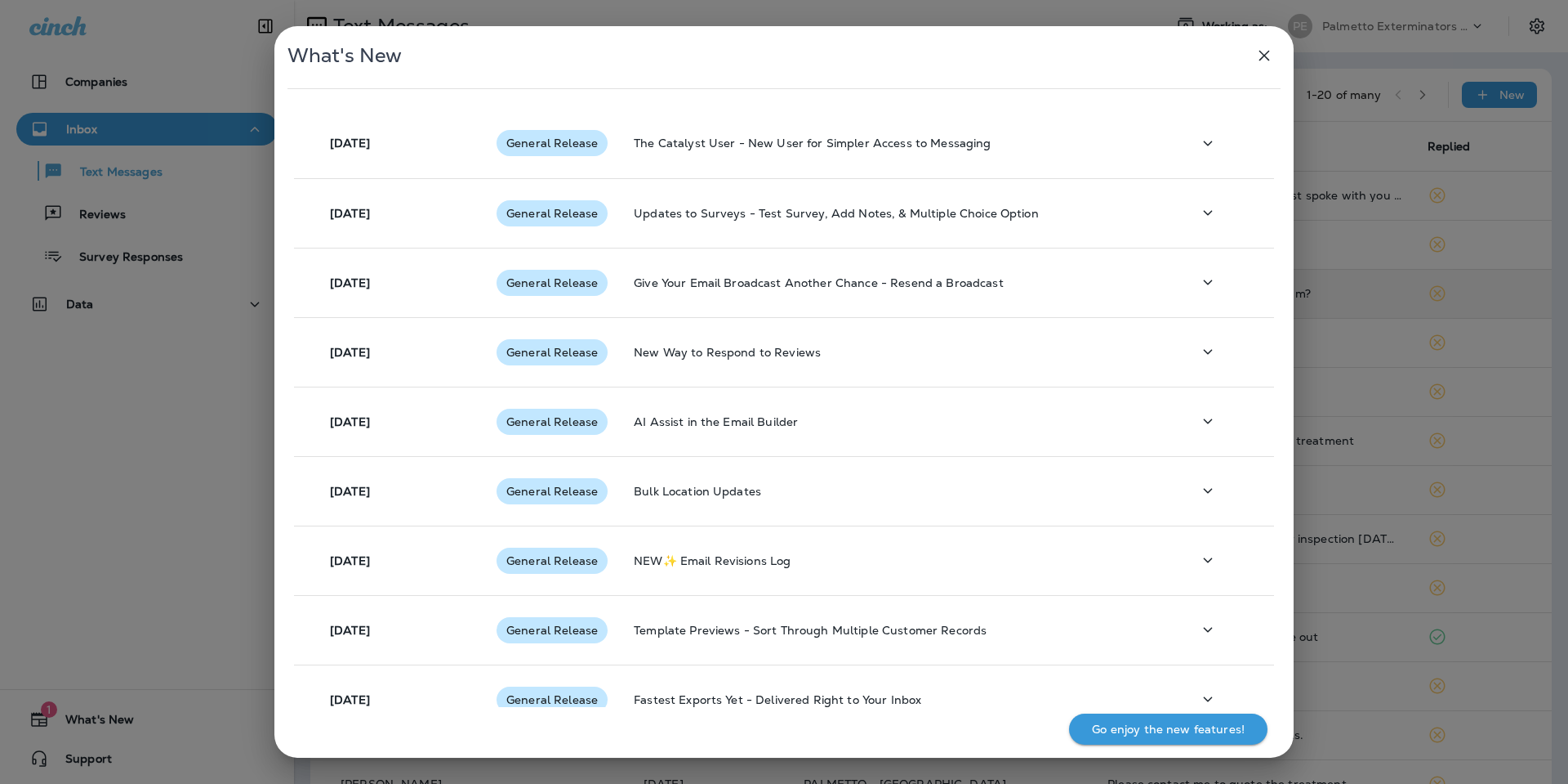
click at [1267, 53] on icon "button" at bounding box center [1264, 56] width 11 height 11
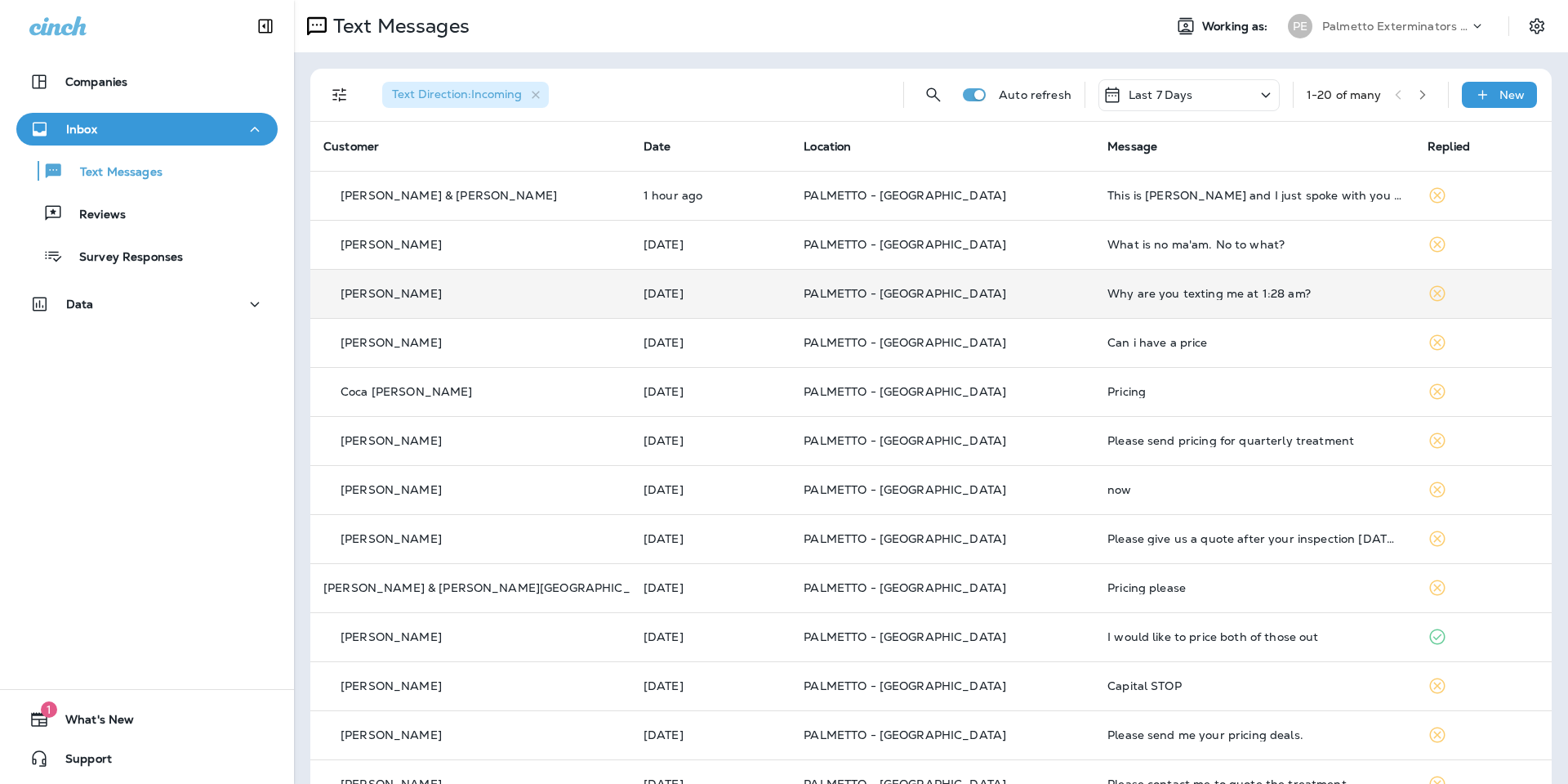
click at [1332, 17] on div "Palmetto Exterminators LLC" at bounding box center [1396, 26] width 147 height 25
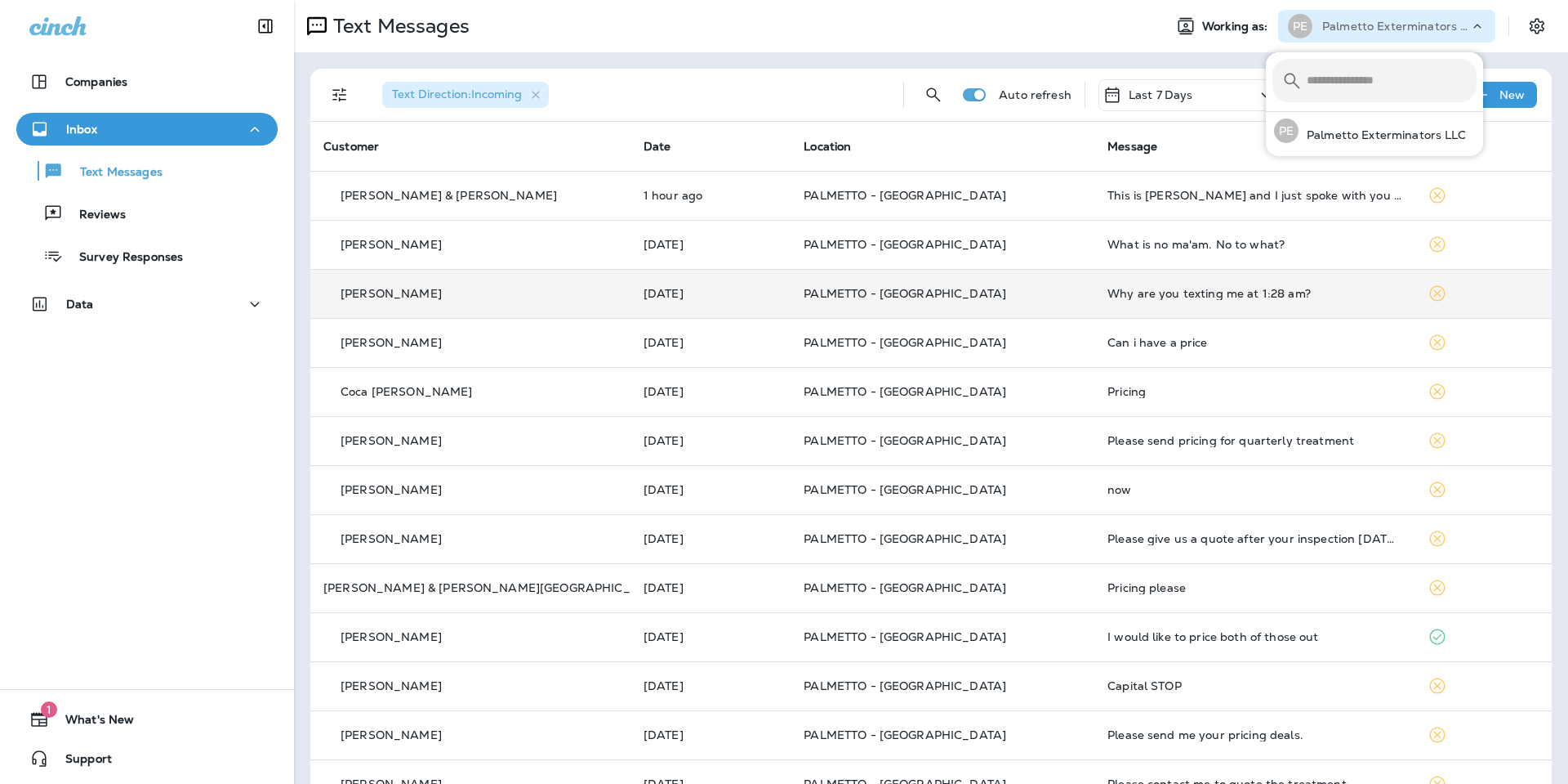
click at [1332, 17] on div "Palmetto Exterminators LLC" at bounding box center [1396, 26] width 147 height 25
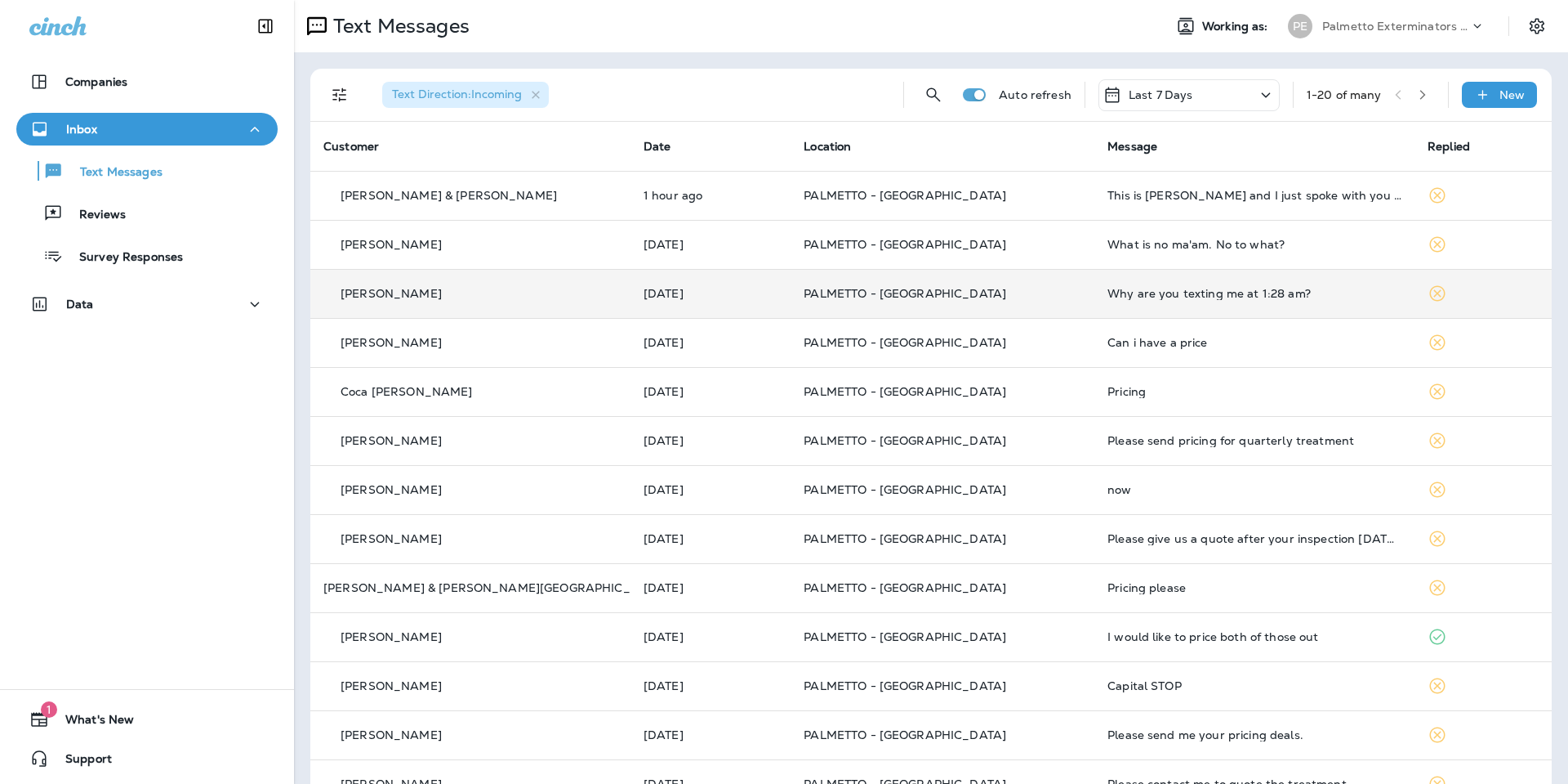
click at [1202, 25] on span "Working as:" at bounding box center [1237, 27] width 70 height 14
click at [1139, 97] on p "Last 7 Days" at bounding box center [1161, 94] width 65 height 13
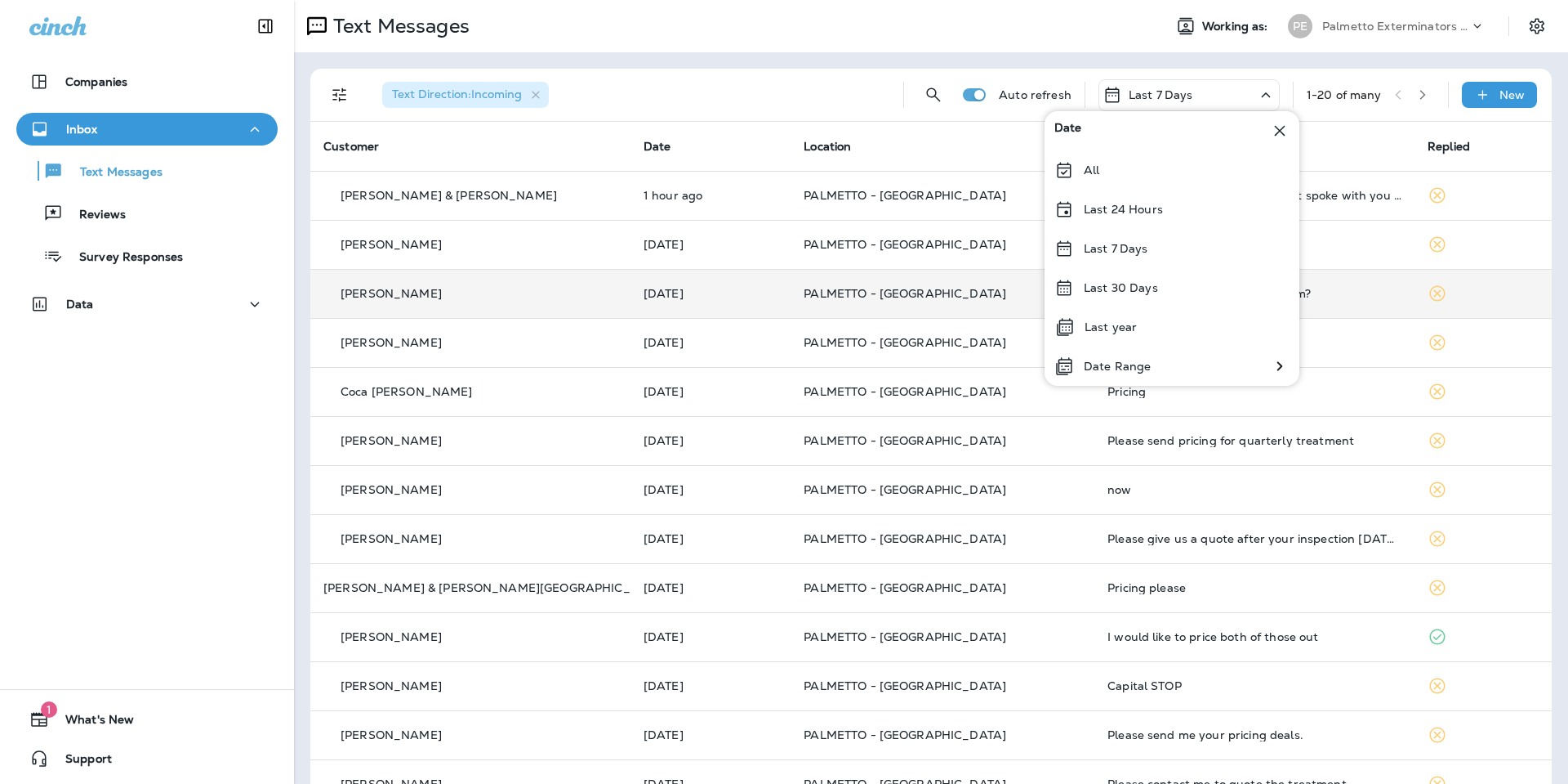
click at [1033, 34] on div "Text Messages" at bounding box center [722, 26] width 856 height 32
